Goal: Check status: Check status

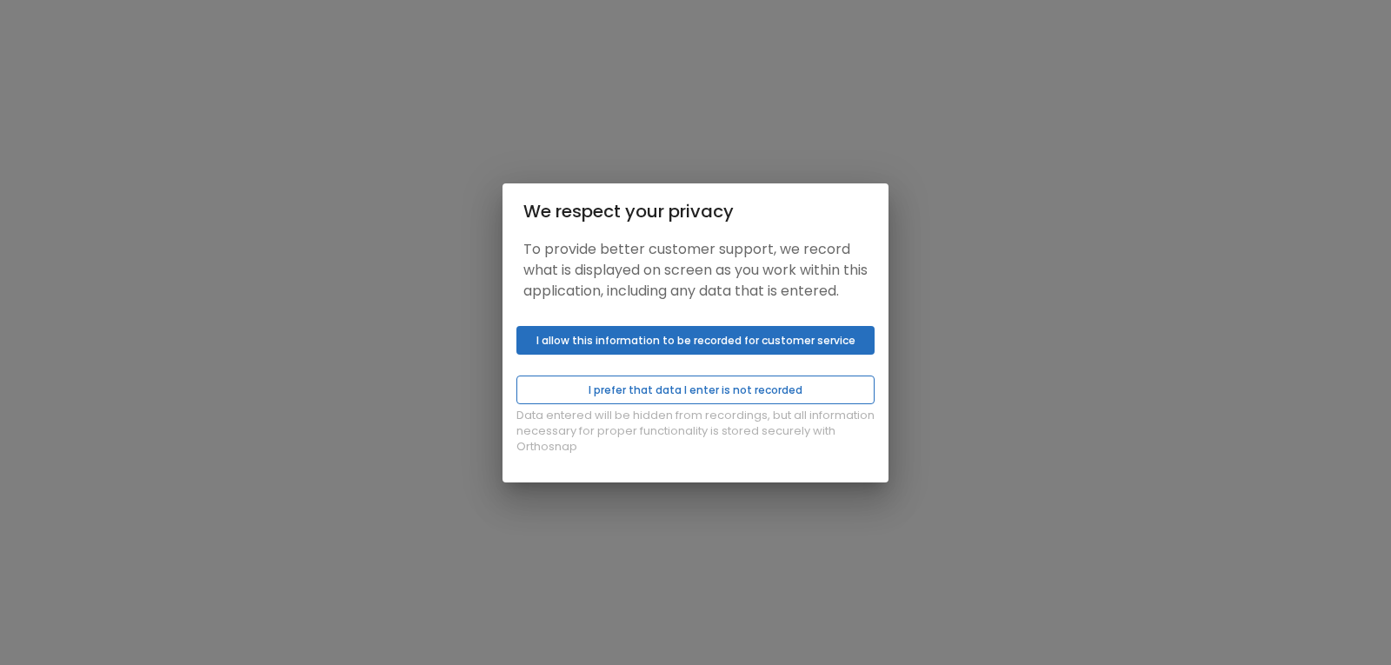
click at [716, 394] on button "I prefer that data I enter is not recorded" at bounding box center [695, 390] width 358 height 29
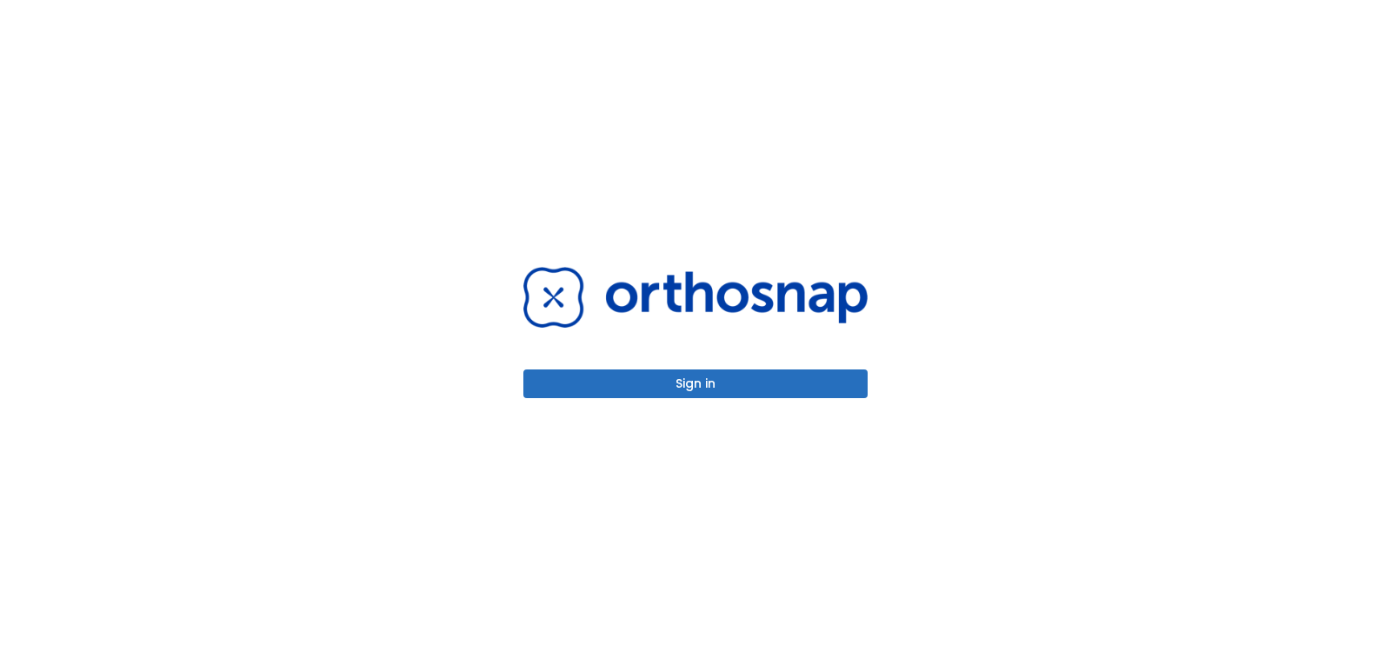
click at [713, 381] on button "Sign in" at bounding box center [695, 383] width 344 height 29
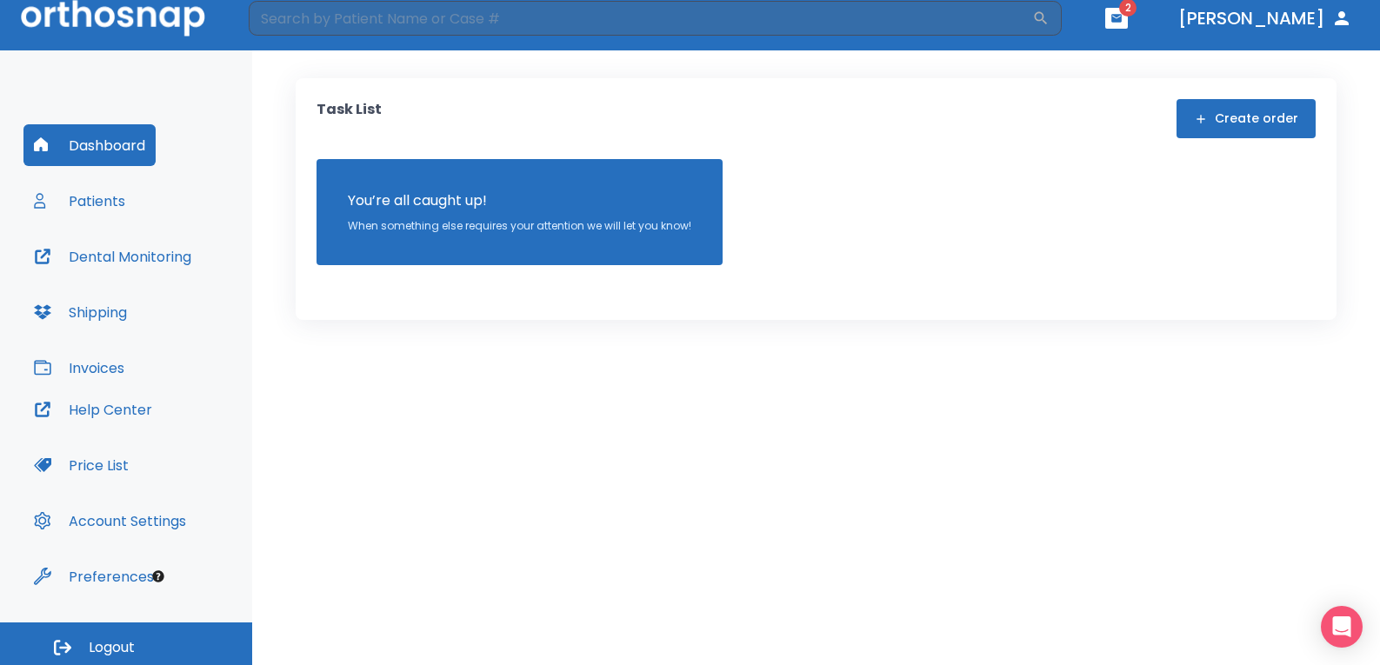
scroll to position [18, 0]
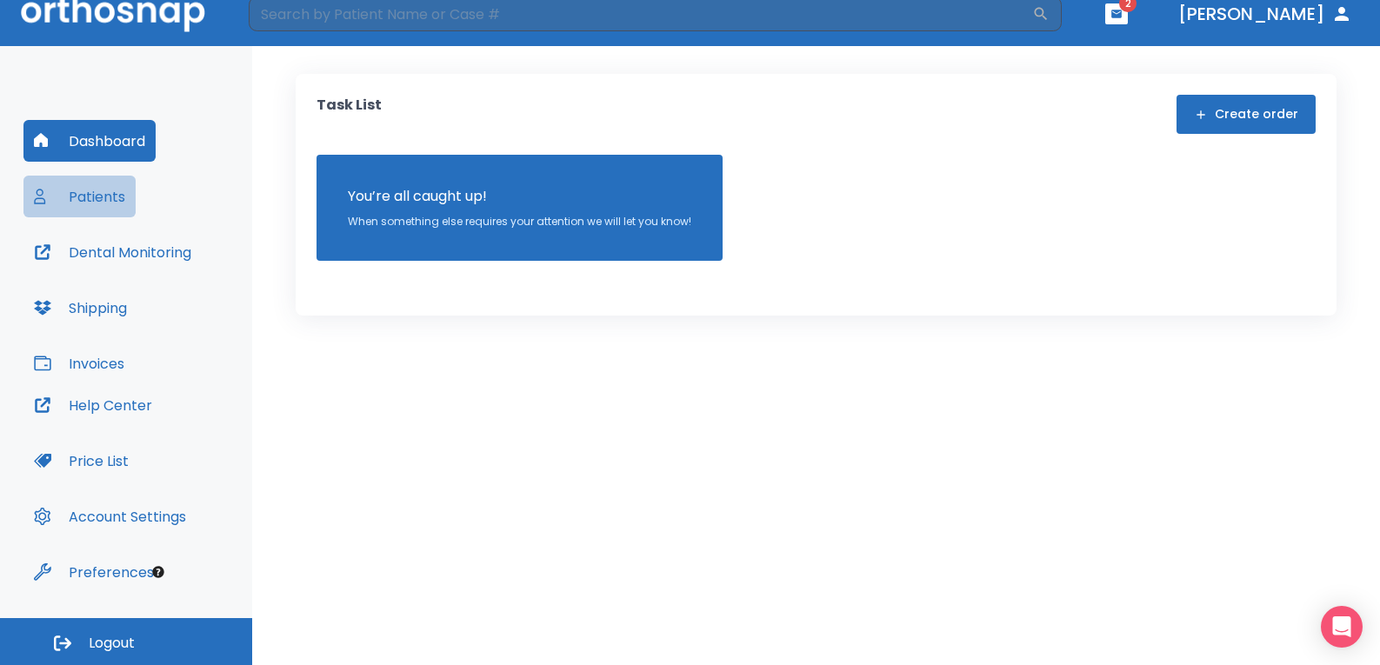
click at [103, 203] on button "Patients" at bounding box center [79, 197] width 112 height 42
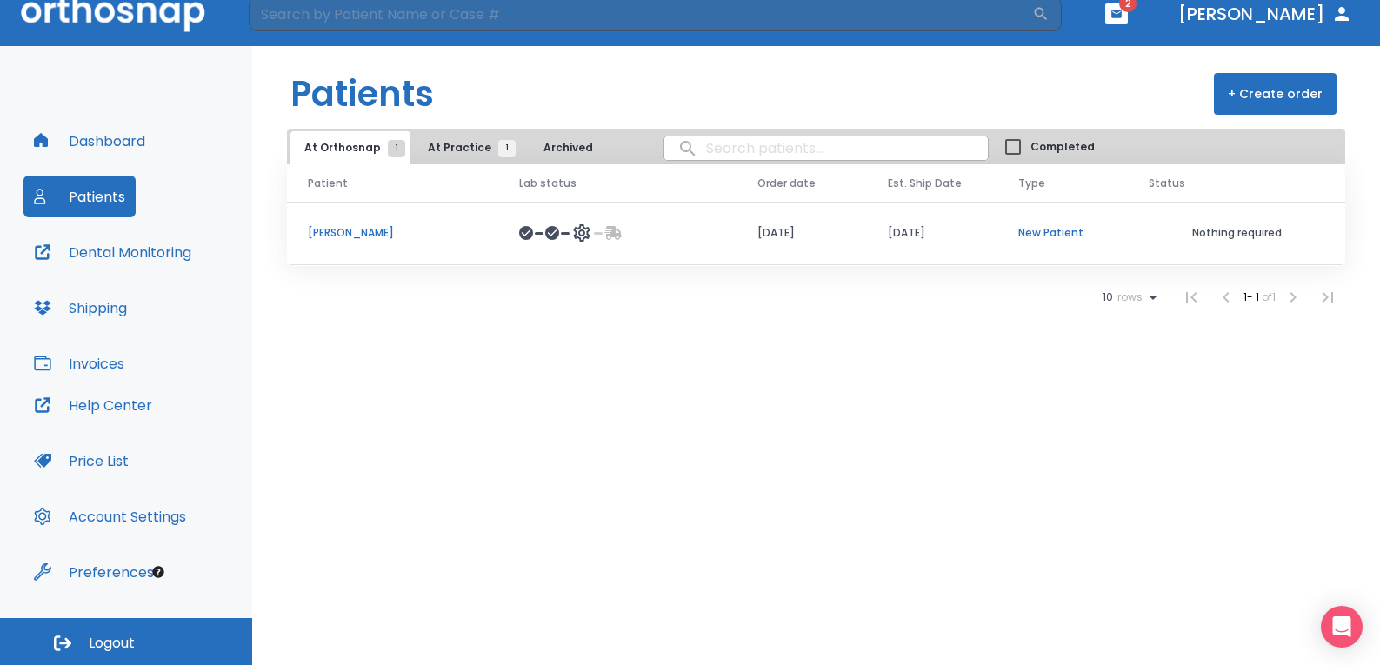
click at [377, 224] on td "Ian Birley" at bounding box center [392, 233] width 211 height 63
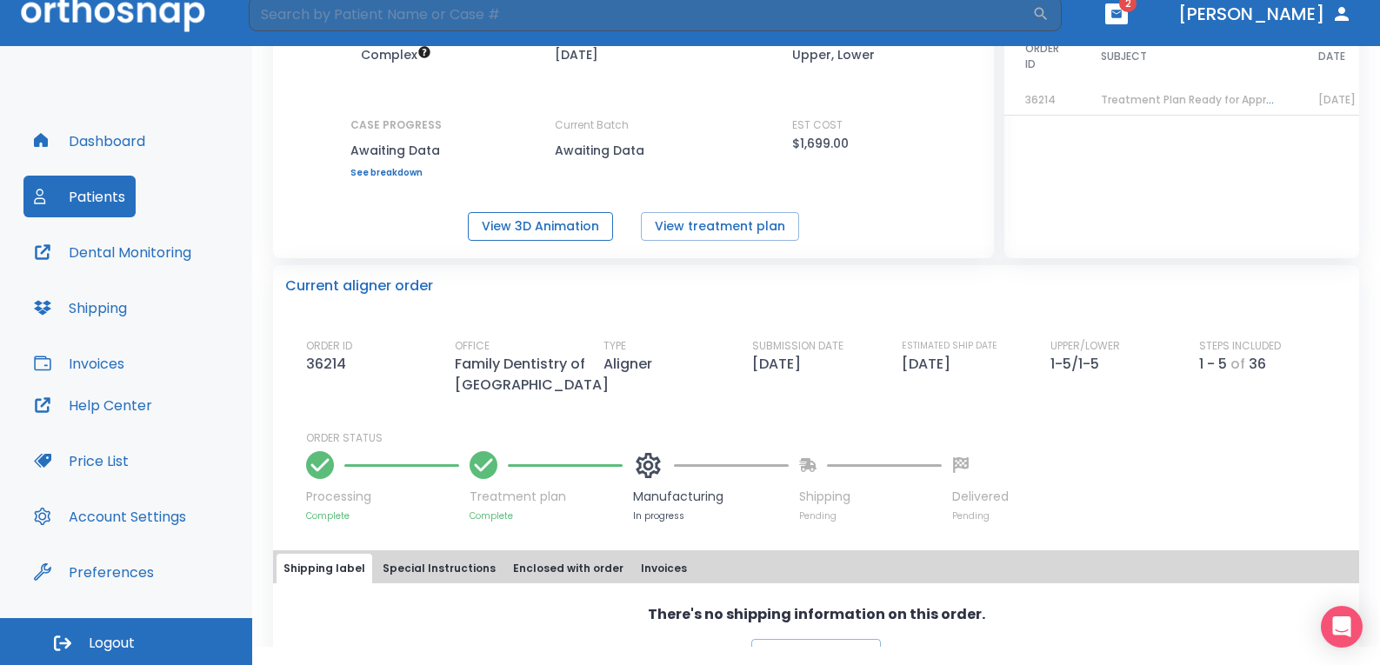
scroll to position [174, 0]
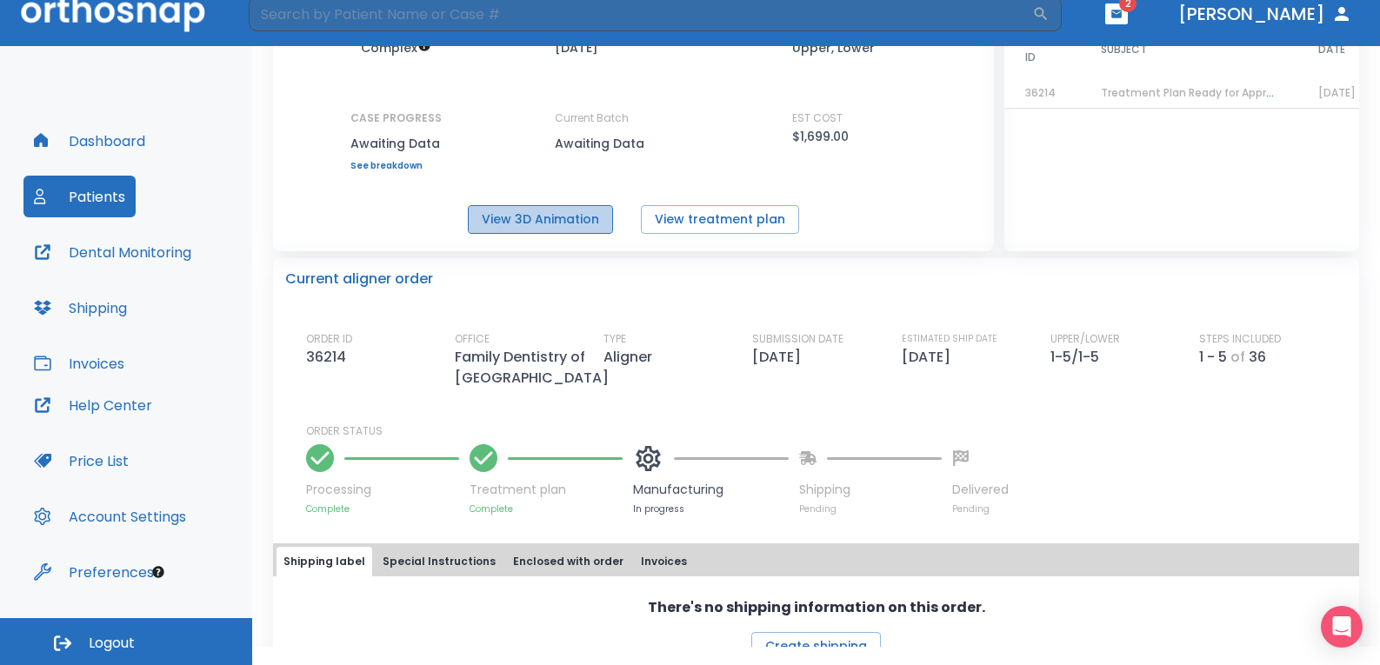
click at [581, 221] on button "View 3D Animation" at bounding box center [540, 219] width 145 height 29
